Goal: Information Seeking & Learning: Find specific fact

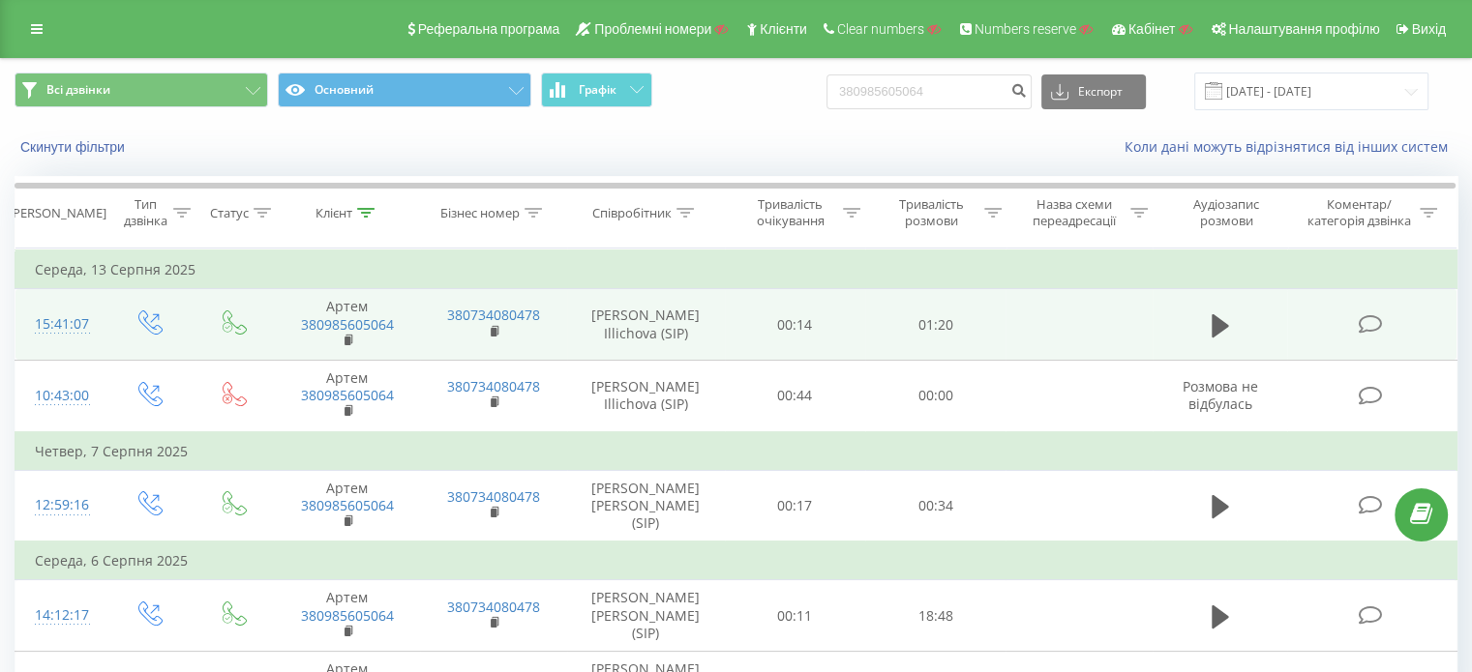
scroll to position [120, 0]
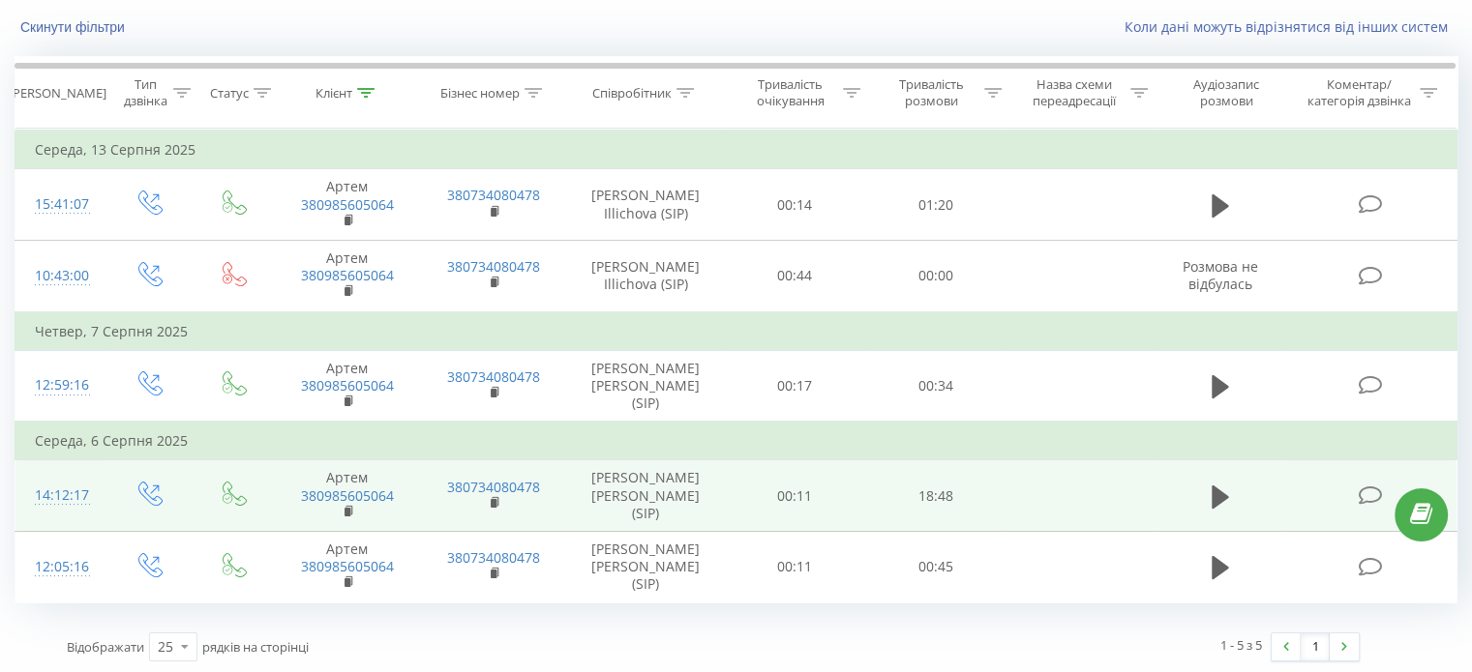
click at [1362, 495] on icon at bounding box center [1369, 496] width 24 height 20
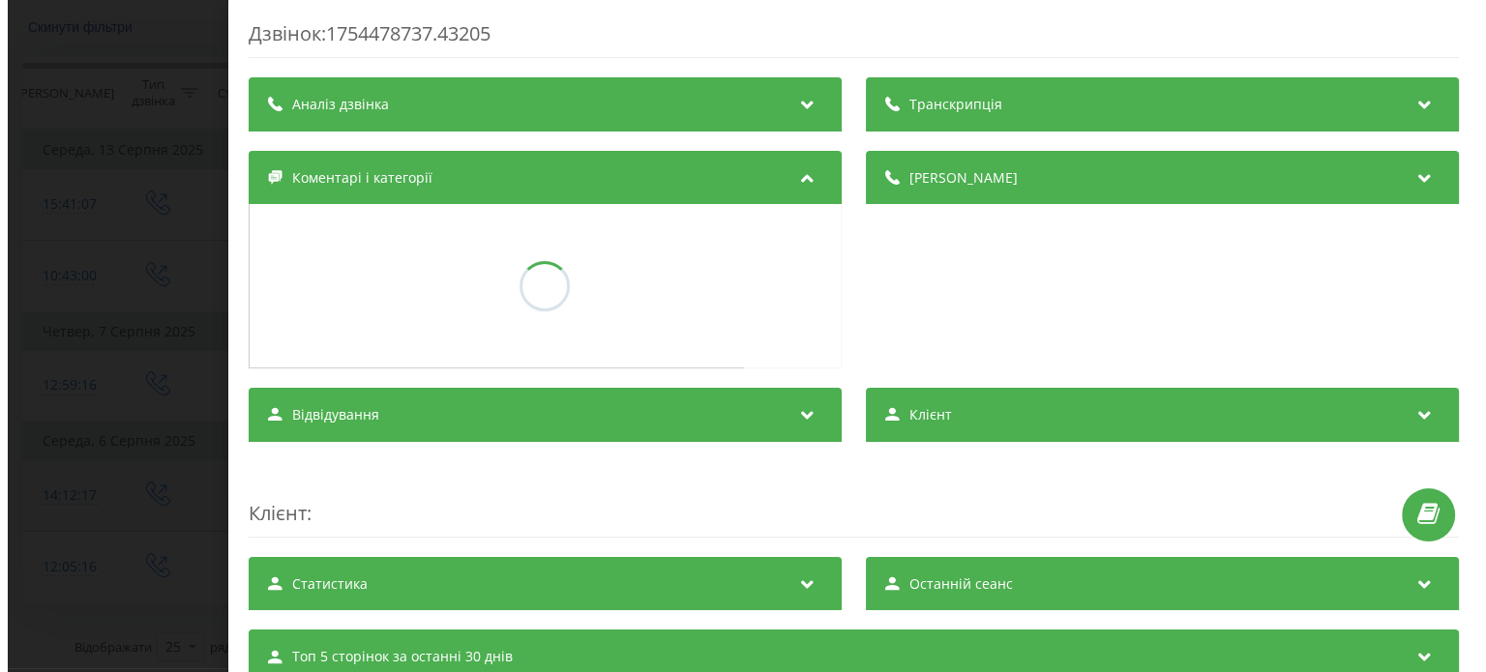
scroll to position [83, 0]
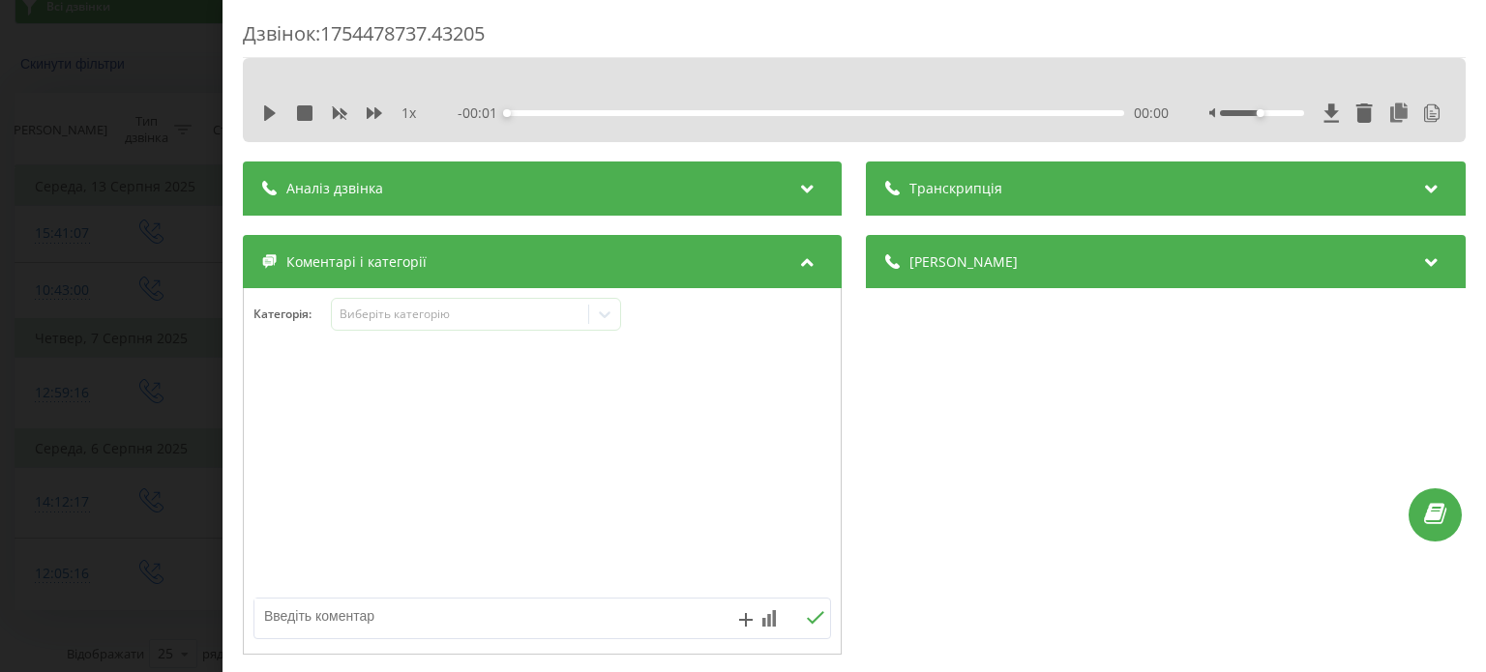
click at [1014, 187] on div "Транскрипція" at bounding box center [1166, 189] width 599 height 54
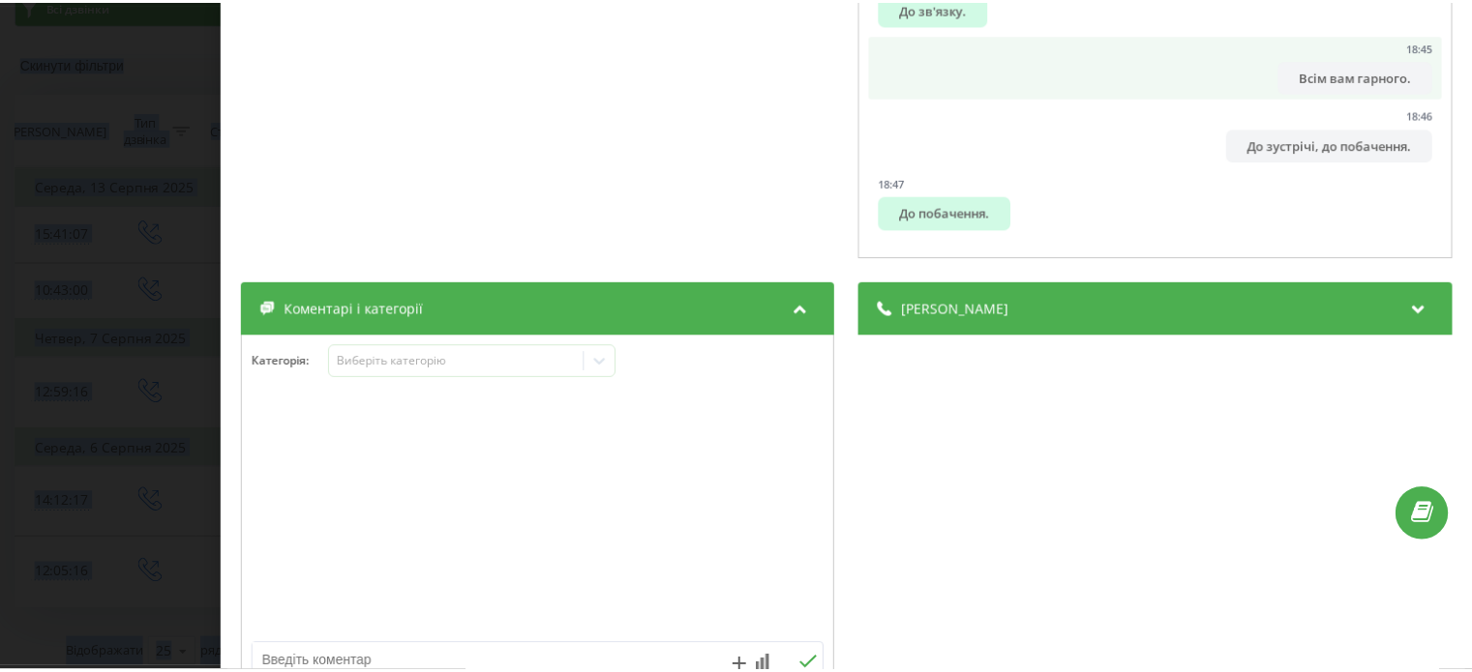
scroll to position [519, 0]
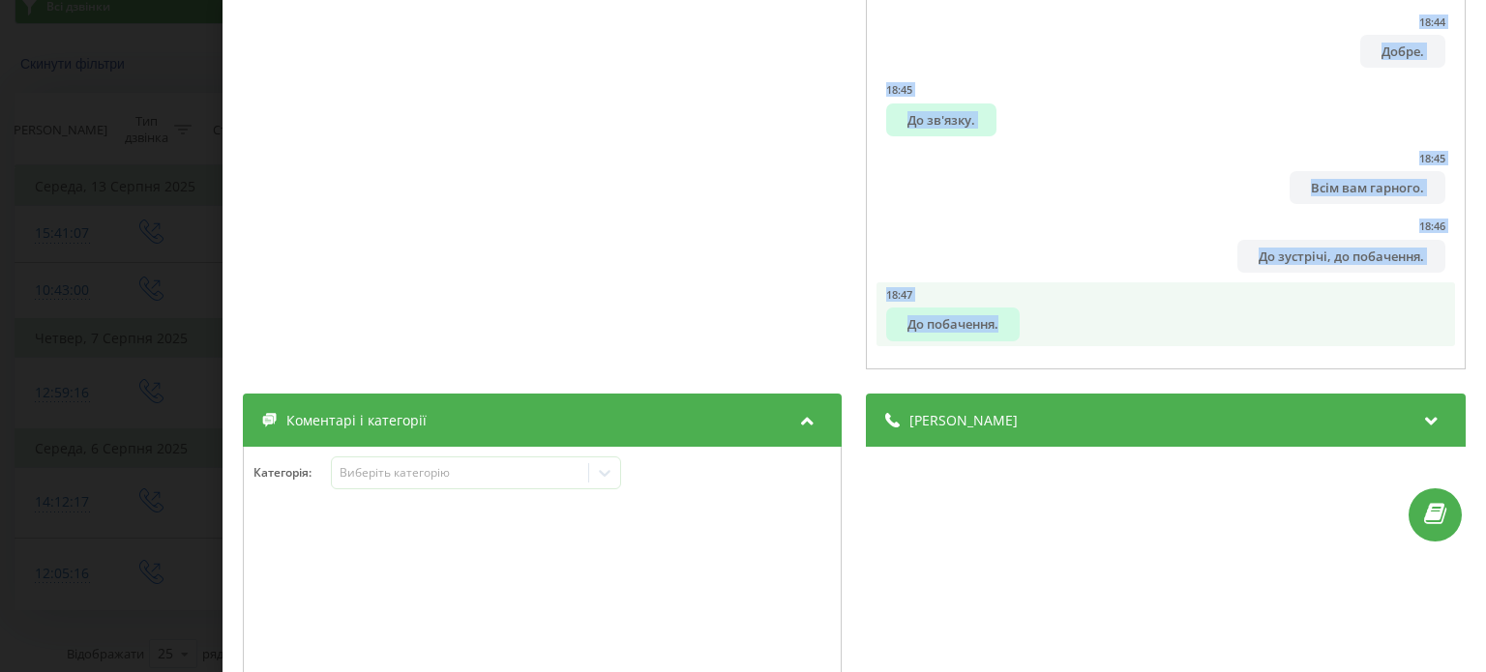
drag, startPoint x: 894, startPoint y: 268, endPoint x: 1088, endPoint y: 343, distance: 207.4
copy ul "Алло. 00:01 Артем, добрий день. 00:02 Добре. 00:03 Це Сергій з Вінгостап. 00:04…"
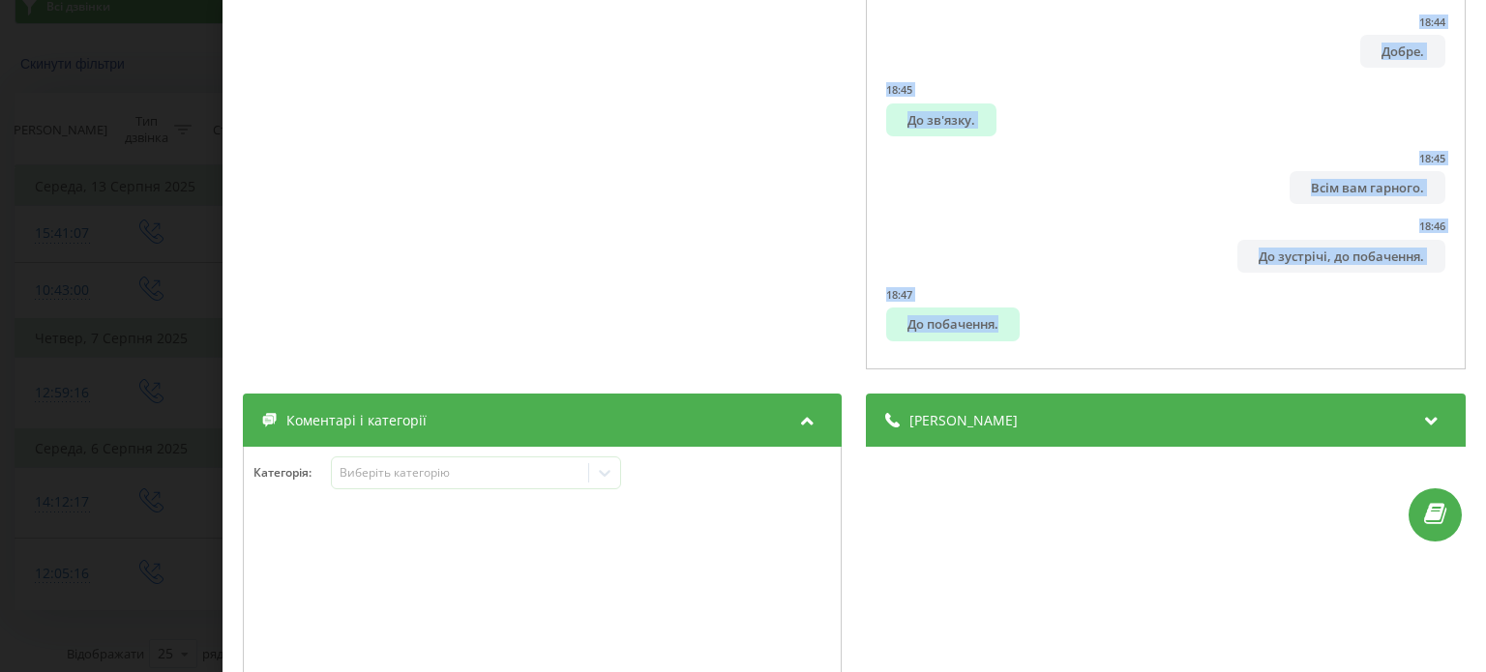
click at [121, 154] on div "Дзвінок : 1754478737.43205 1 x - 18:48 00:00 00:00 Транскрипція 00:00 Алло. 00:…" at bounding box center [743, 336] width 1486 height 672
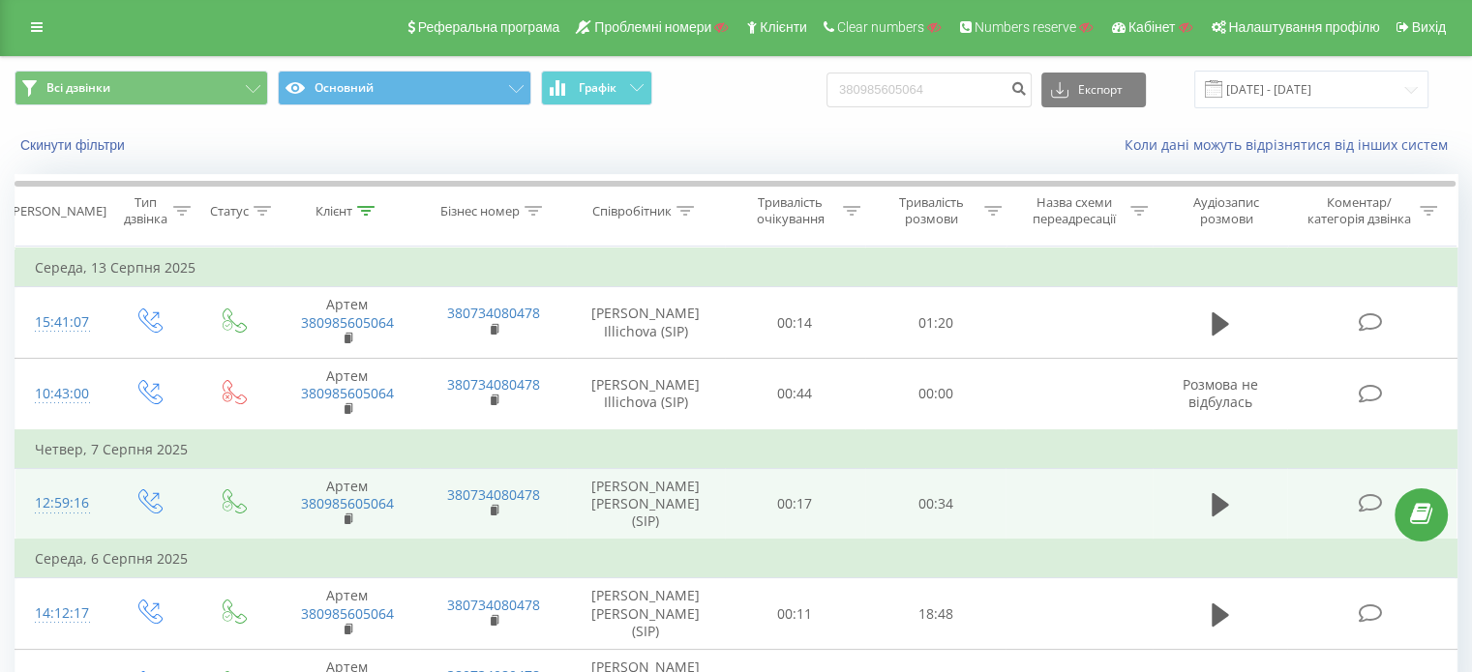
scroll to position [1, 0]
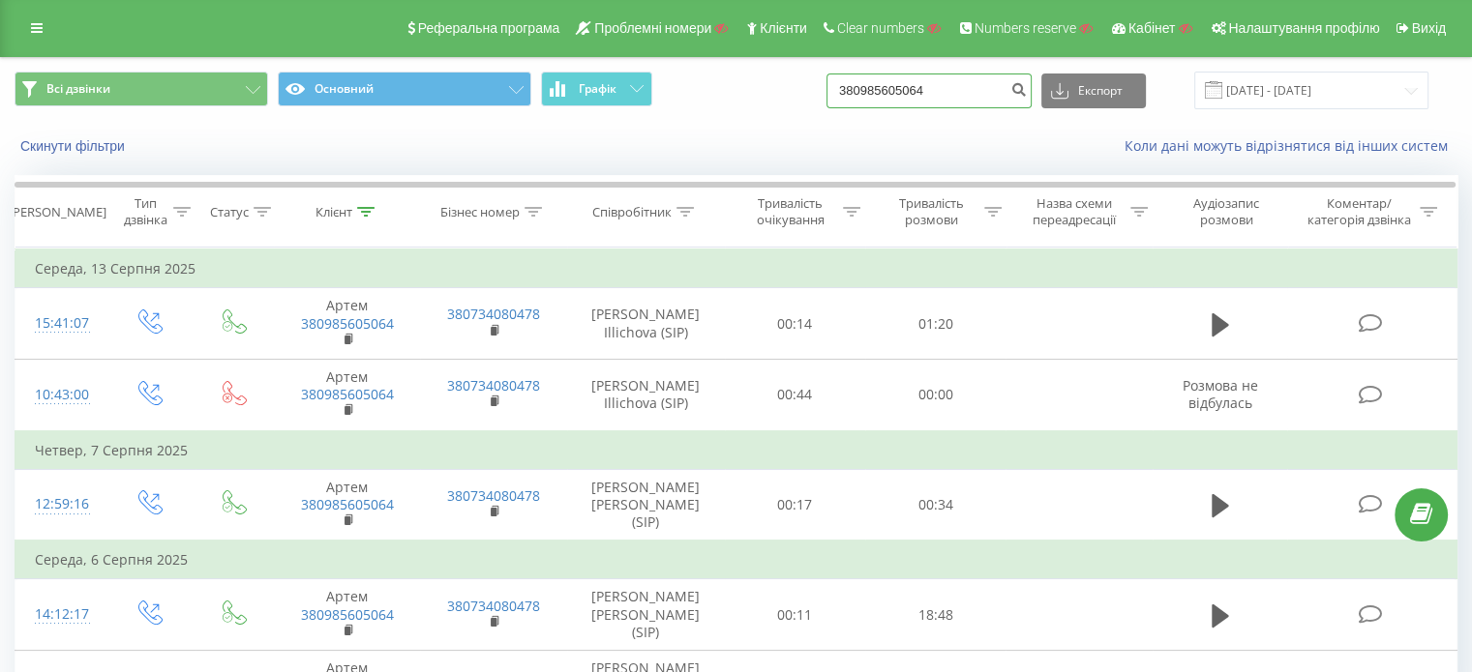
click at [968, 91] on input "380985605064" at bounding box center [928, 91] width 205 height 35
paste input "67352035"
type input "380673520354"
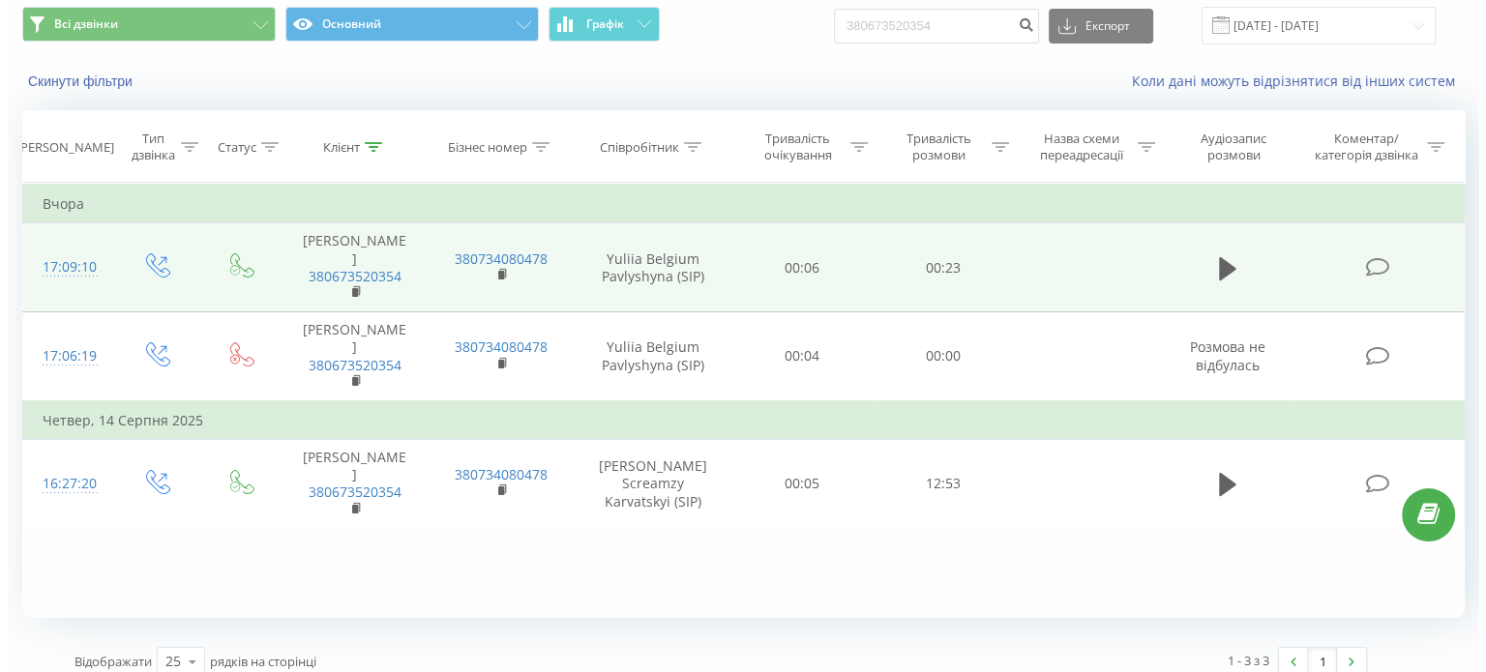
scroll to position [83, 0]
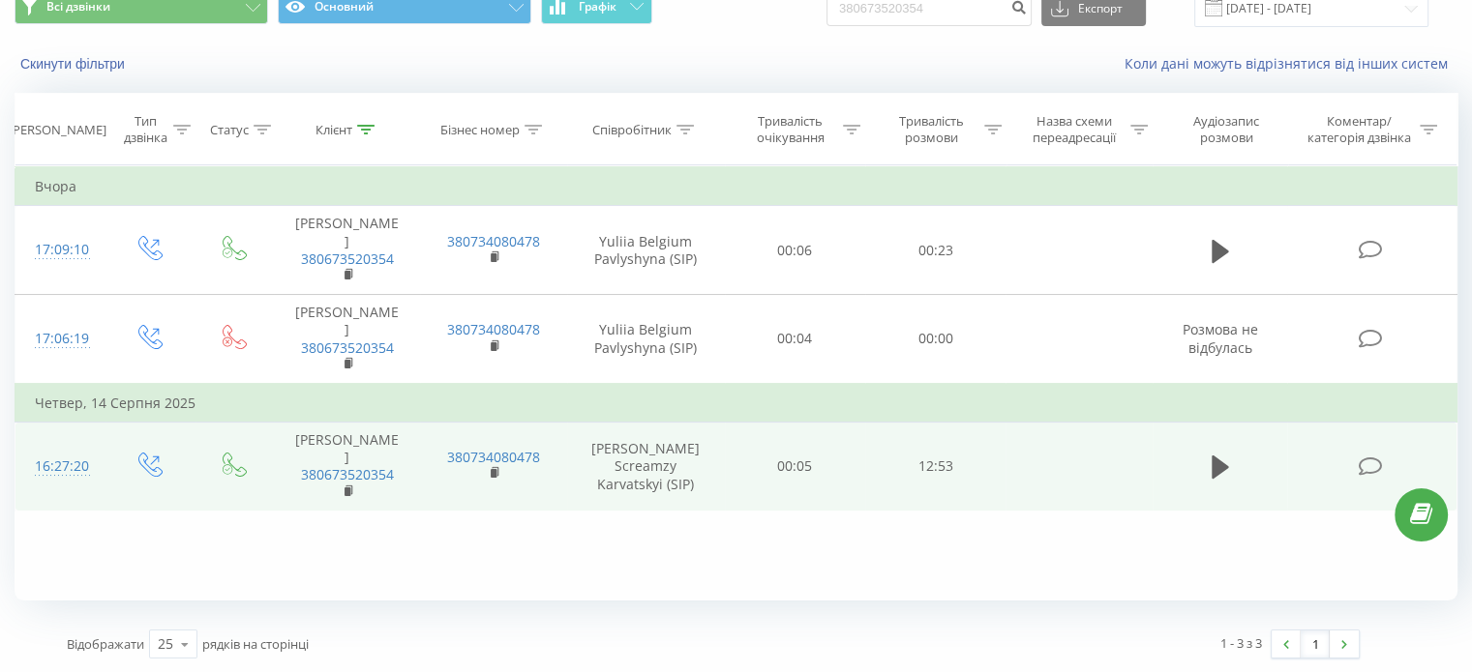
click at [1371, 477] on icon at bounding box center [1369, 467] width 24 height 20
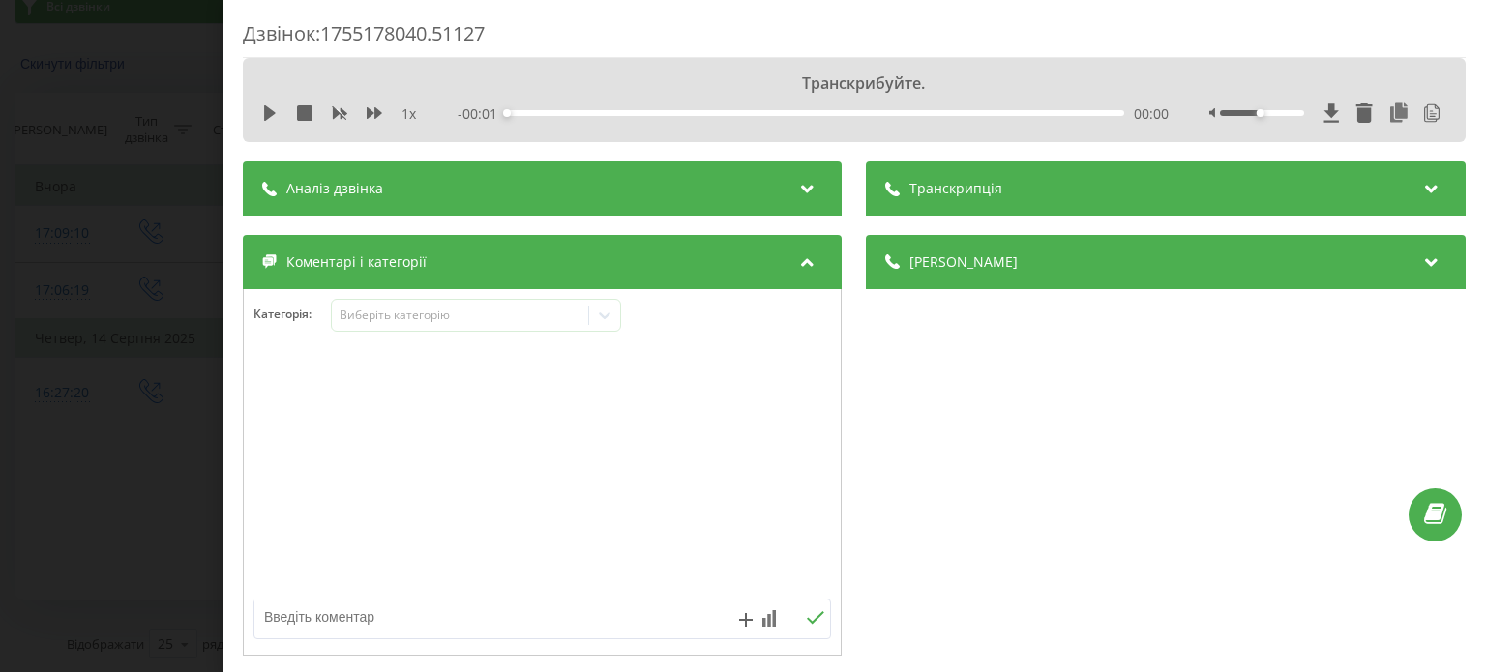
click at [1103, 191] on div "Транскрипція" at bounding box center [1166, 189] width 599 height 54
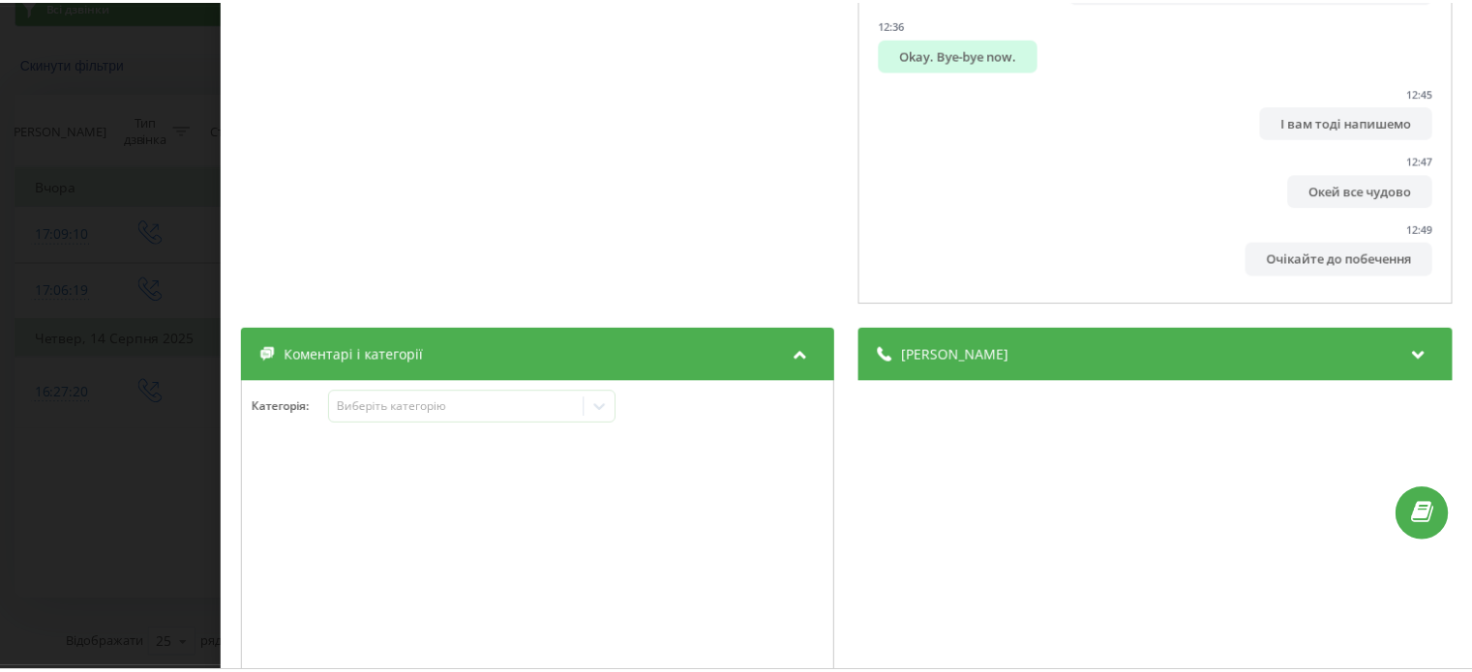
scroll to position [588, 0]
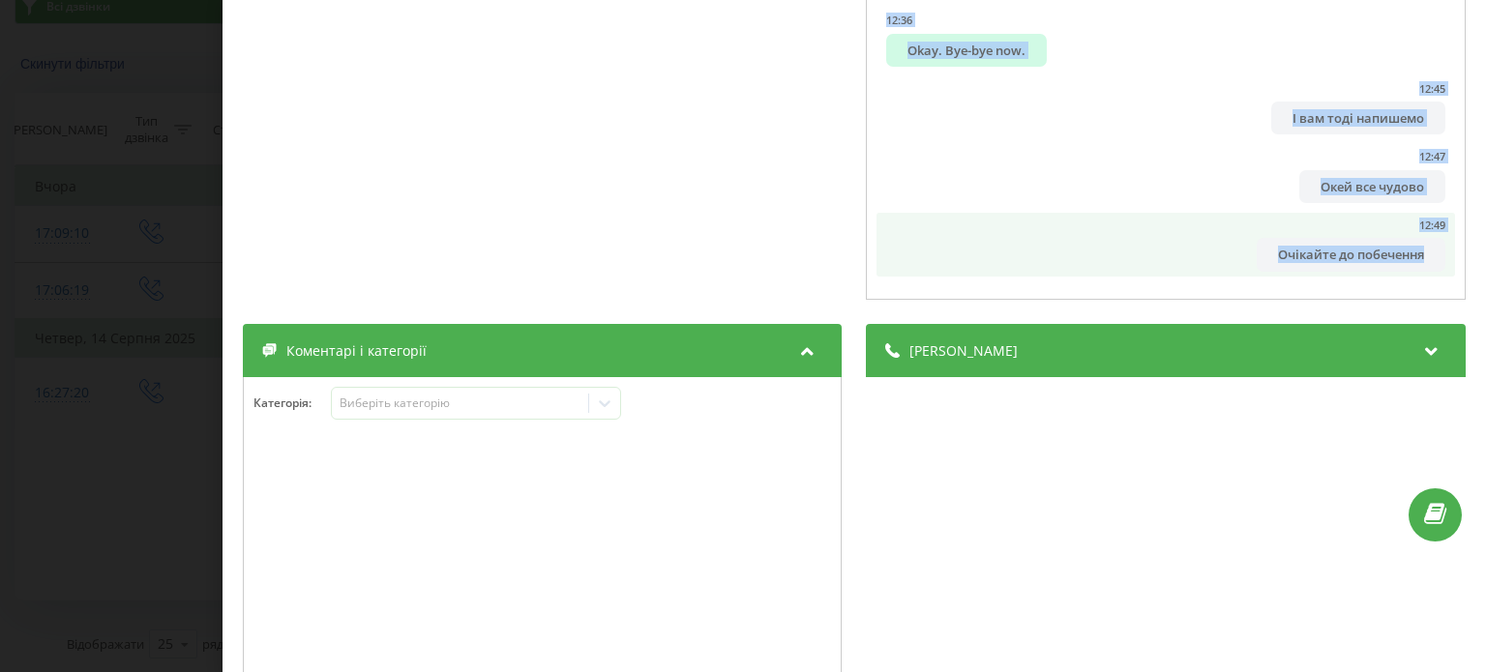
drag, startPoint x: 890, startPoint y: 278, endPoint x: 1407, endPoint y: 245, distance: 517.7
copy ul "Loremipsumdol. 59:54 Sitame cons, Adipi. Eli seddoeiu Temporinc u Laboreet. Do …"
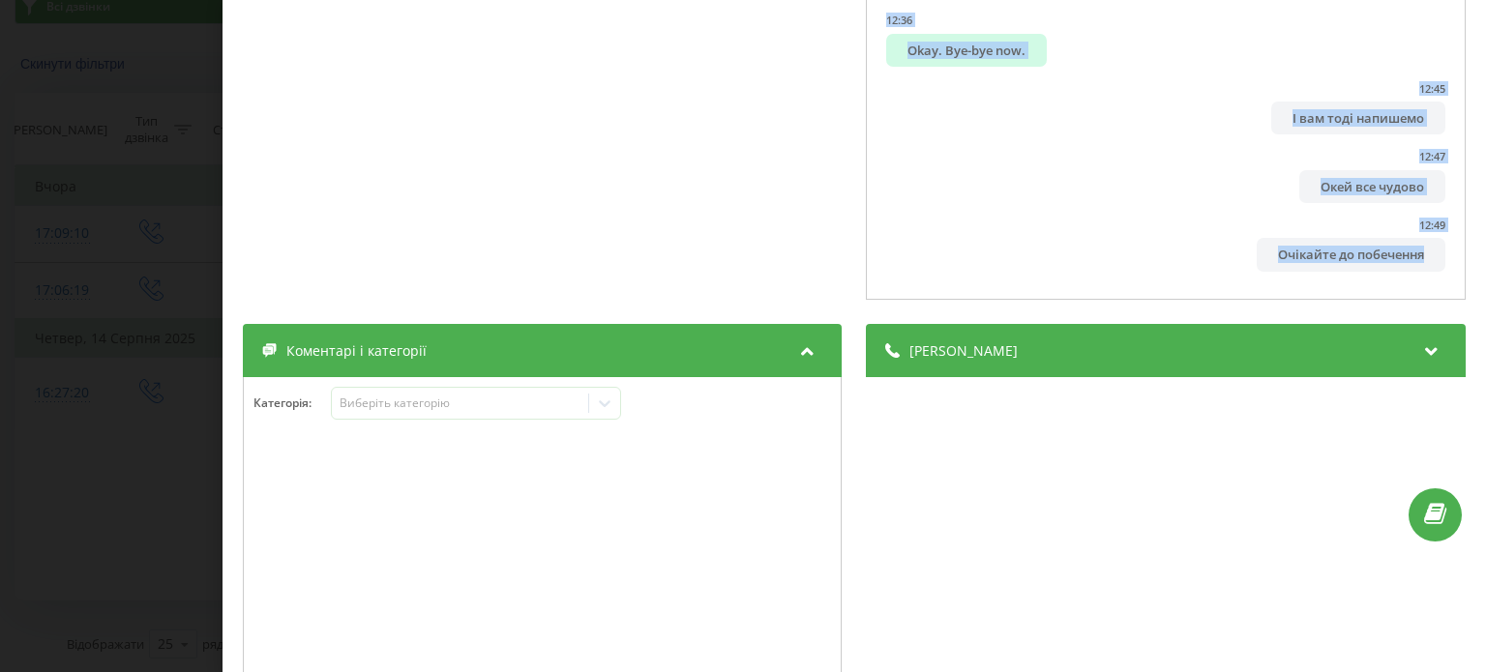
click at [81, 216] on div "Дзвінок : 1755178040.51127 1 x - 12:53 00:00 00:00 Транскрипція 00:00 Транскриб…" at bounding box center [743, 336] width 1486 height 672
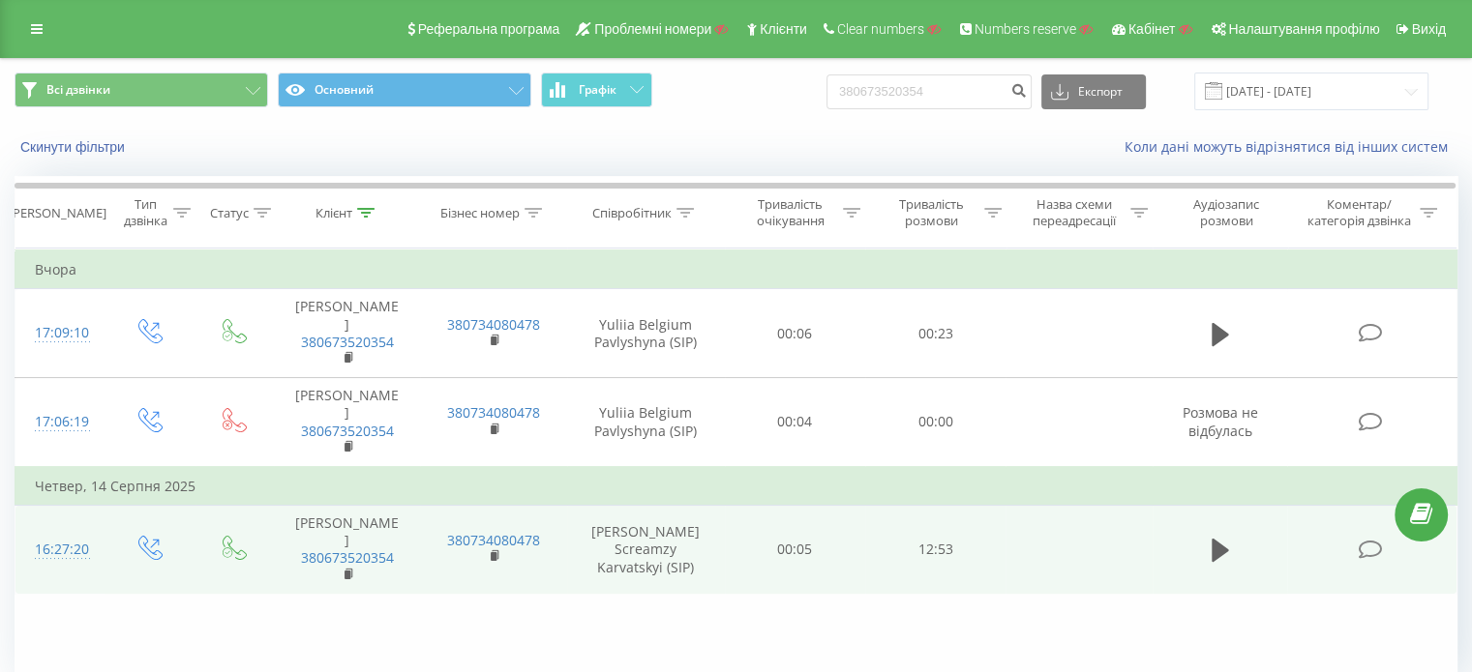
click at [1369, 560] on icon at bounding box center [1369, 550] width 24 height 20
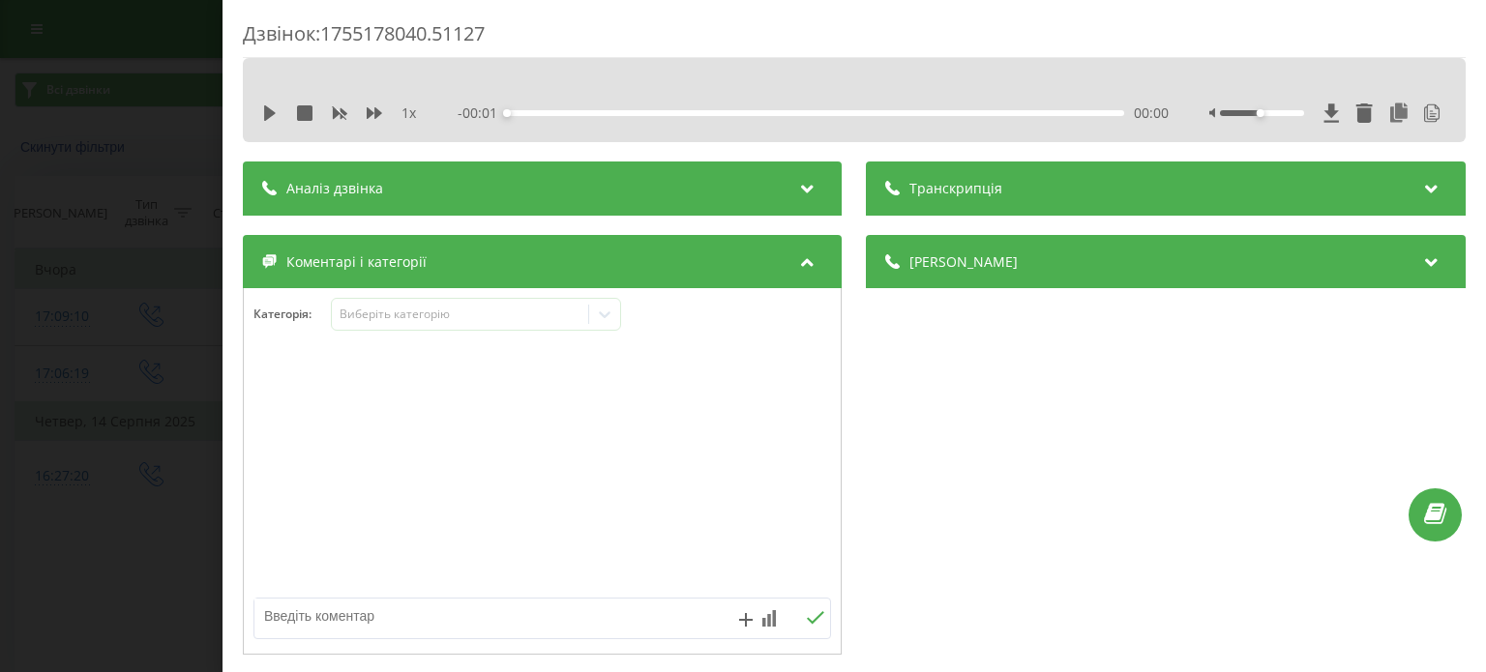
click at [1033, 183] on div "Транскрипція" at bounding box center [1166, 189] width 599 height 54
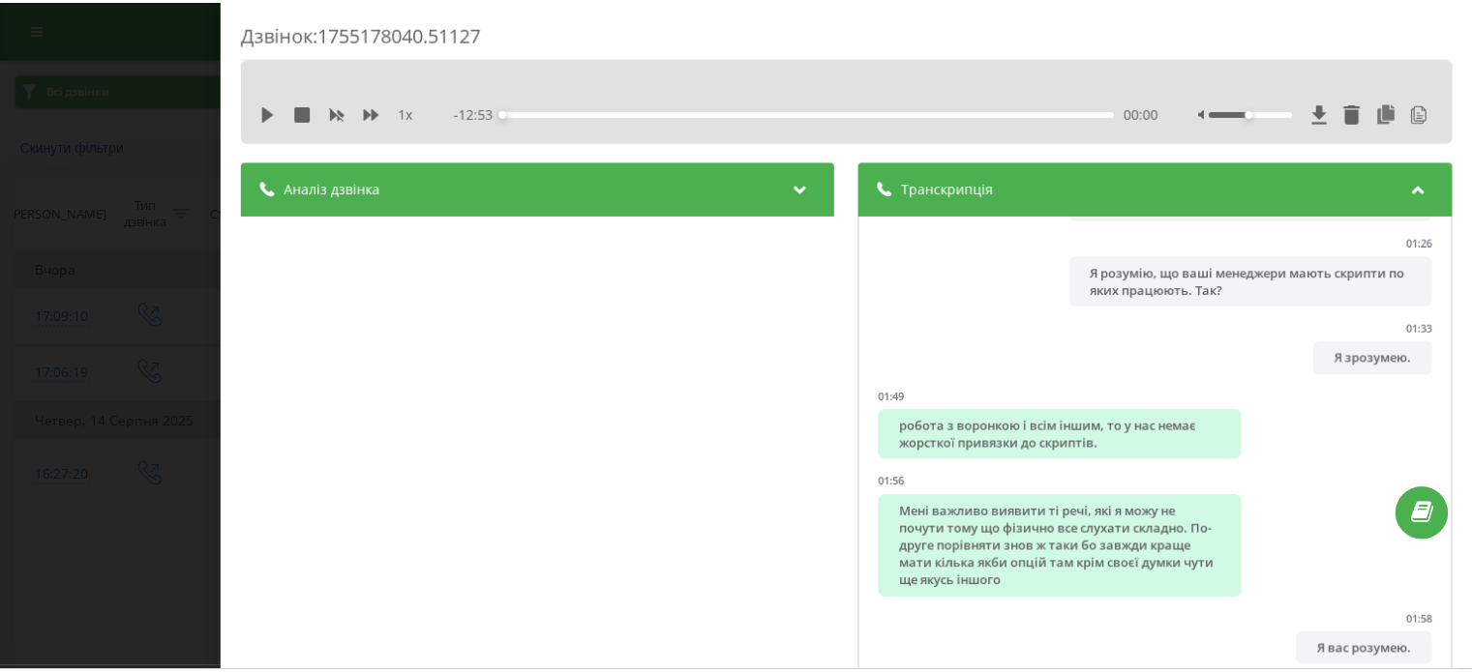
scroll to position [1506, 0]
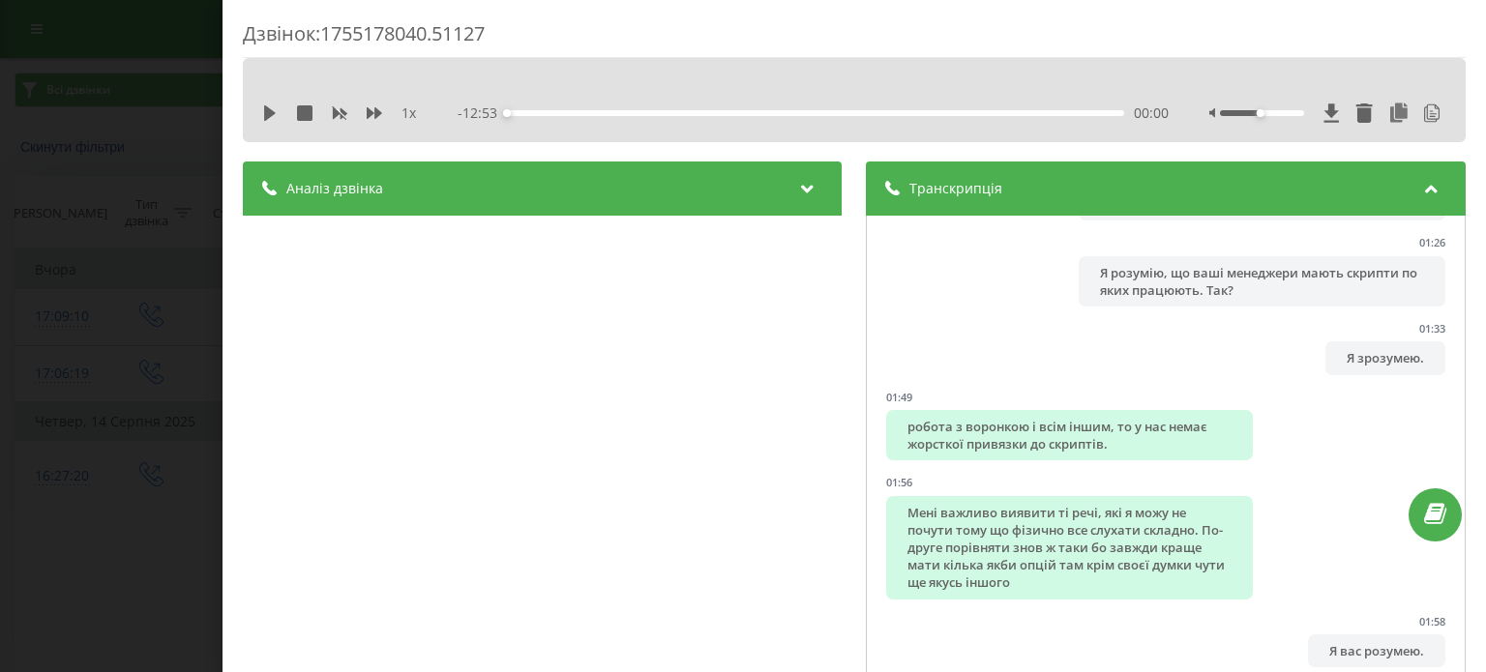
click at [83, 203] on div "Дзвінок : 1755178040.51127 1 x - 12:53 00:00 00:00 Транскрипція 00:00 Транскриб…" at bounding box center [743, 336] width 1486 height 672
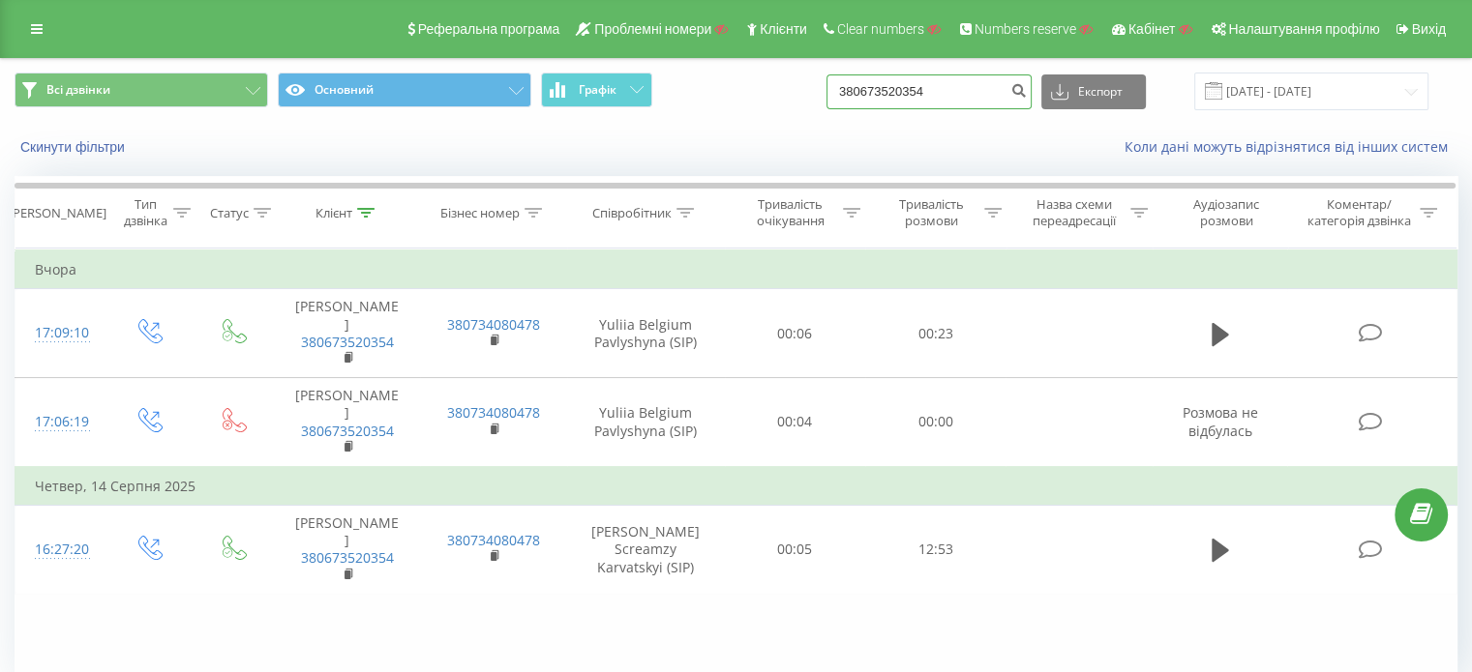
click at [969, 95] on input "380673520354" at bounding box center [928, 92] width 205 height 35
paste input "5022461"
type input "380675022461"
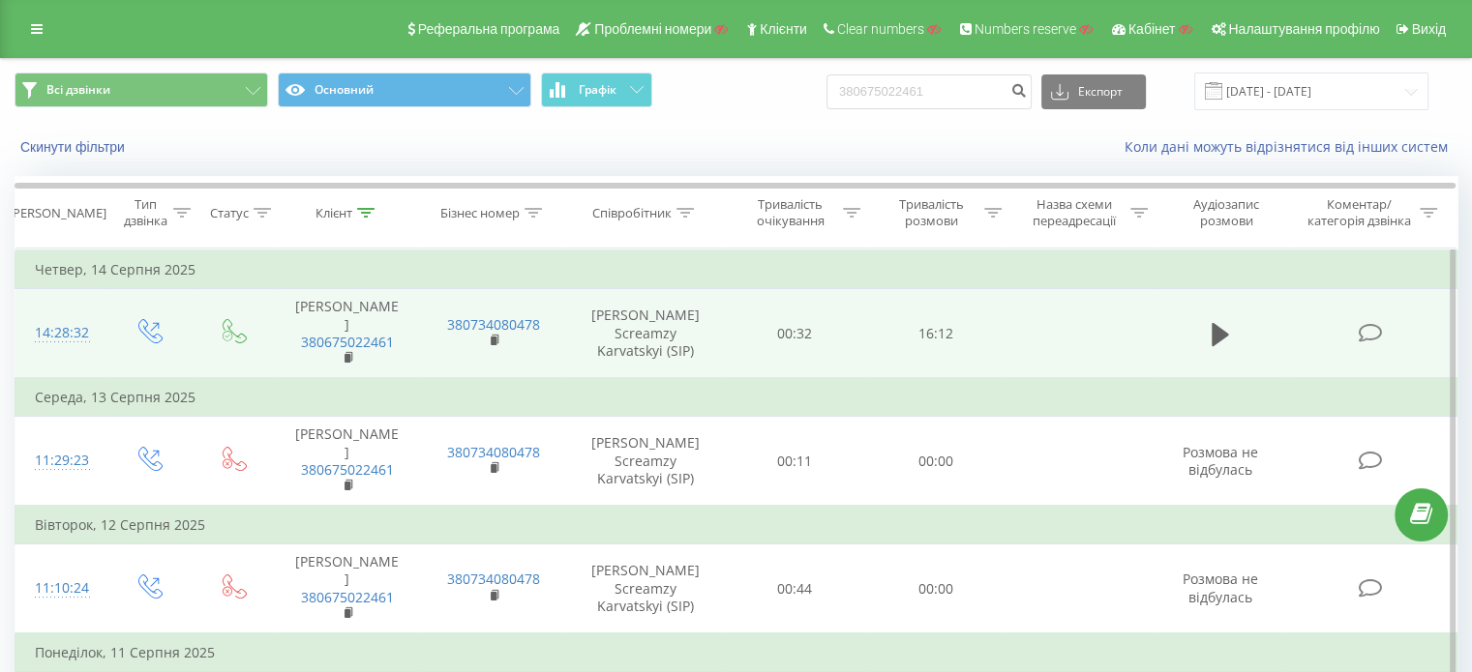
click at [1362, 323] on icon at bounding box center [1369, 333] width 24 height 20
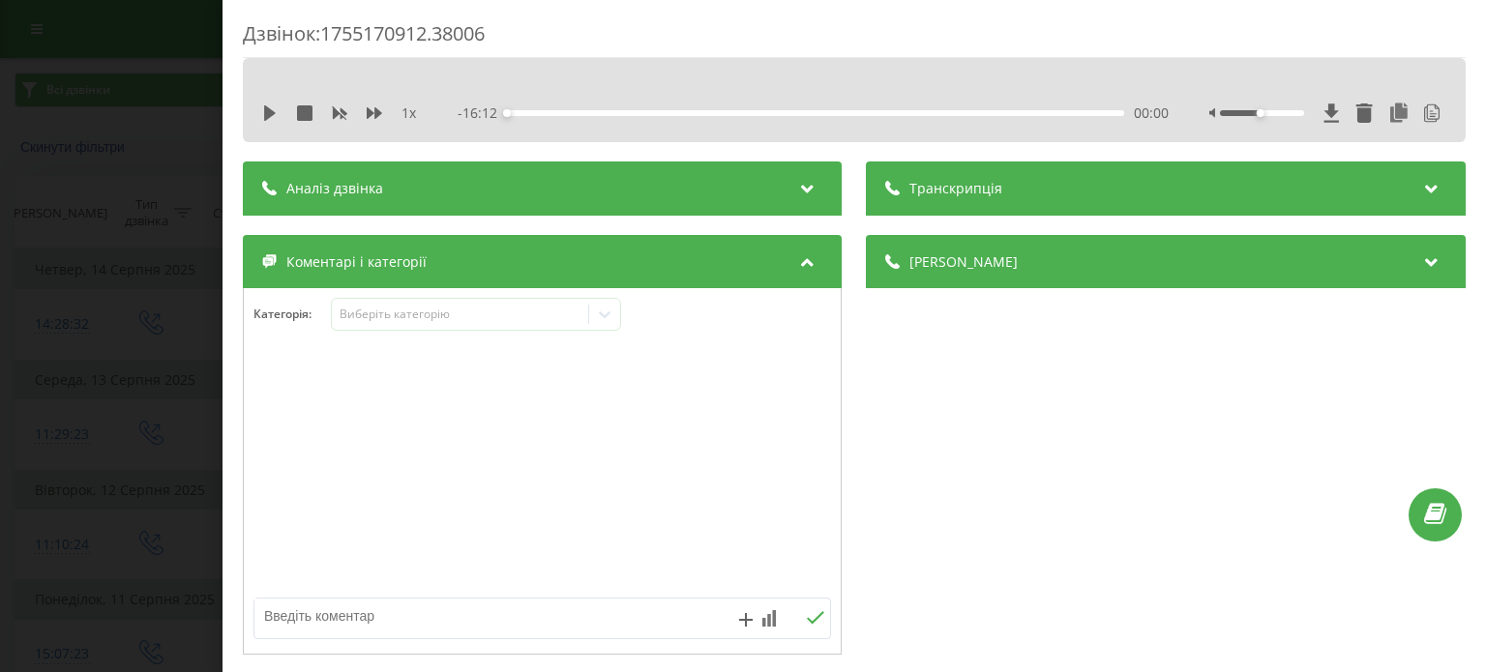
click at [910, 180] on span "Транскрипція" at bounding box center [956, 188] width 93 height 19
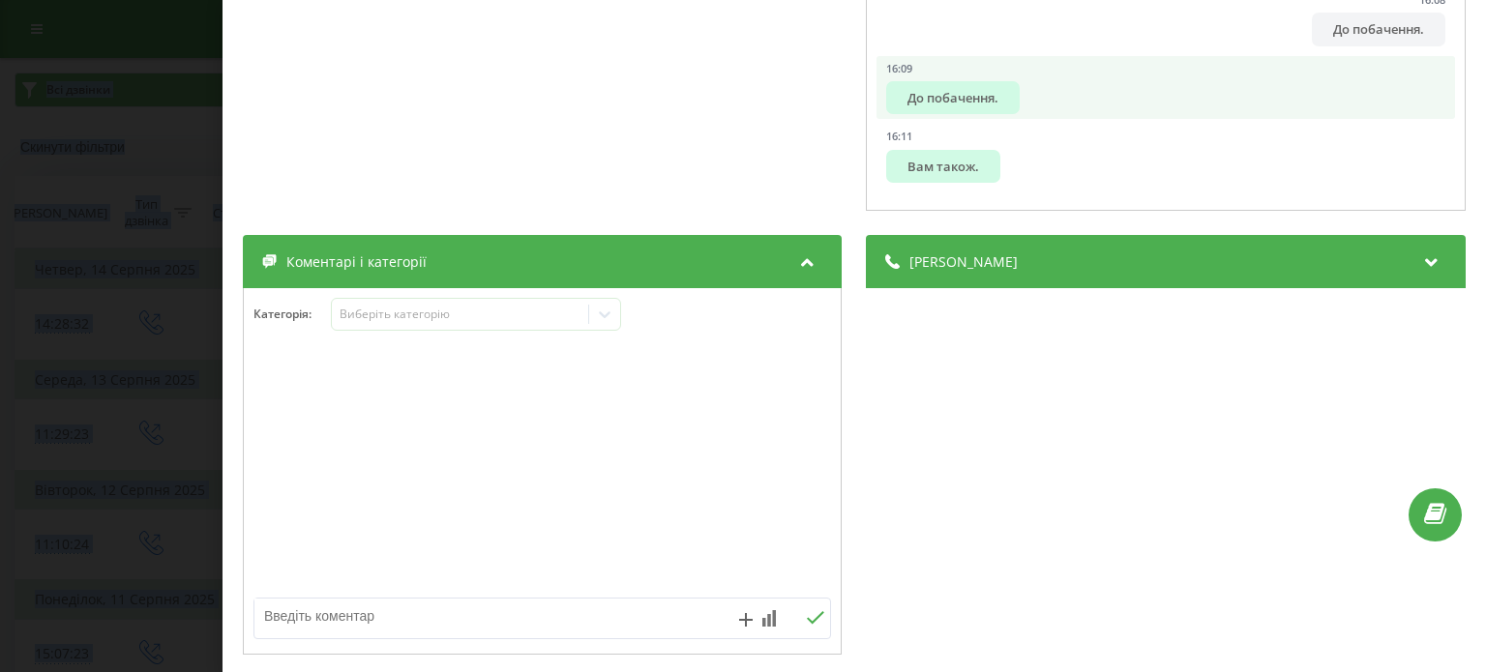
scroll to position [641, 0]
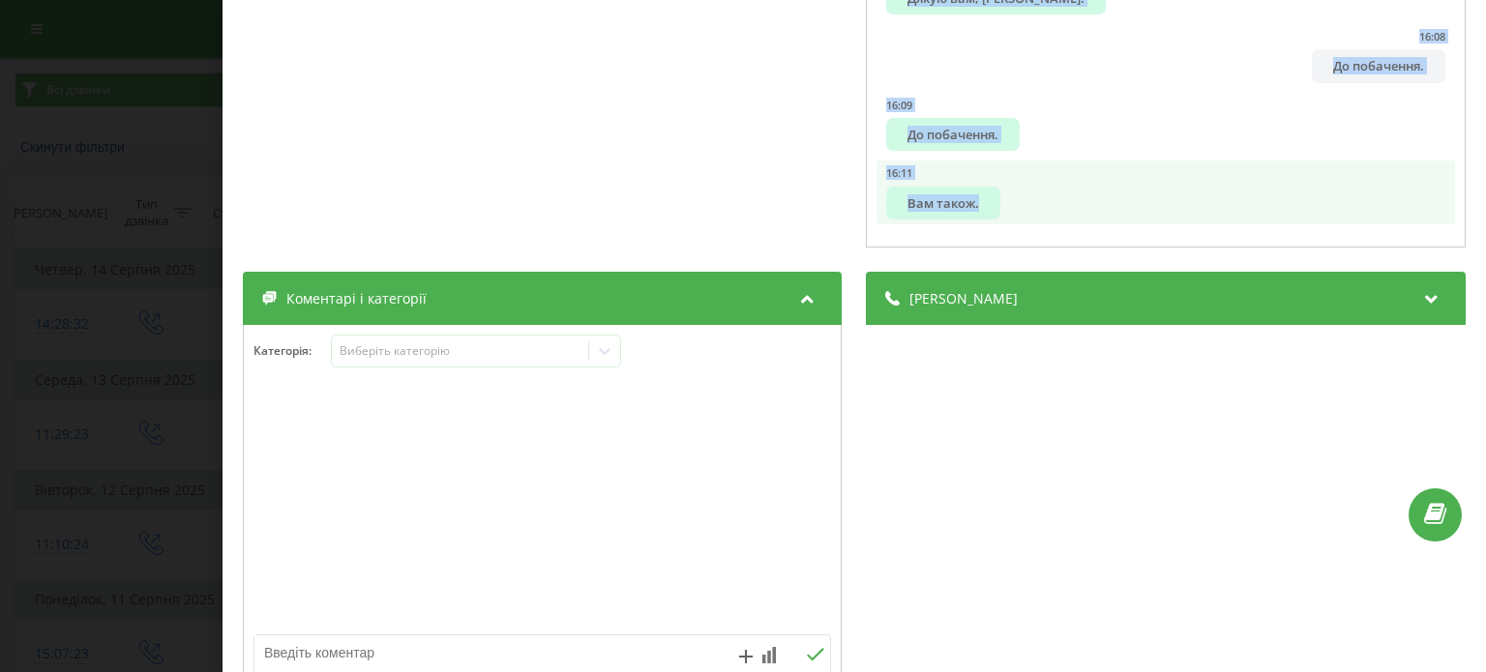
drag, startPoint x: 895, startPoint y: 262, endPoint x: 1149, endPoint y: 196, distance: 262.8
copy ul "Алло. 00:03 Добрий день, Юлія. 00:04 Це компанія Ringostat. 00:04 Добре. 00:05 …"
